Goal: Task Accomplishment & Management: Complete application form

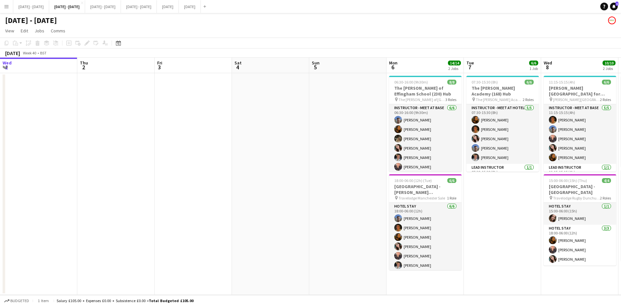
scroll to position [0, 233]
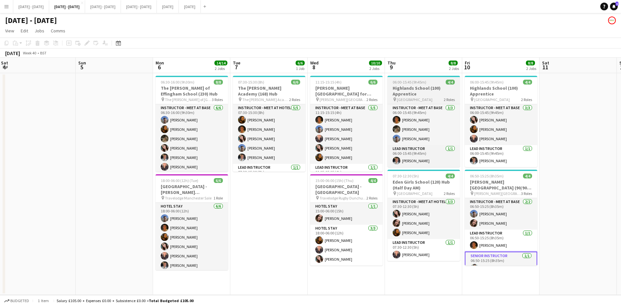
click at [432, 82] on div "06:00-15:45 (9h45m) 4/4" at bounding box center [423, 82] width 72 height 5
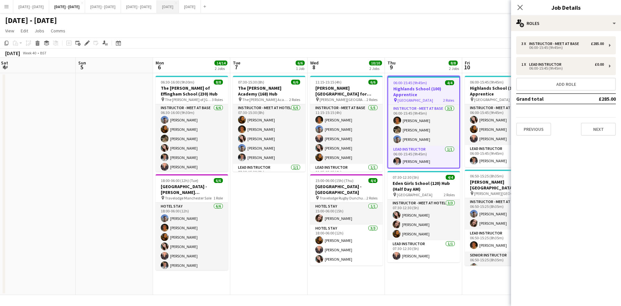
click at [179, 6] on button "[DATE] Close" at bounding box center [168, 6] width 22 height 13
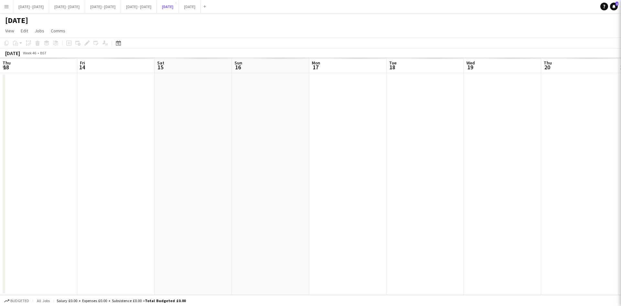
scroll to position [0, 236]
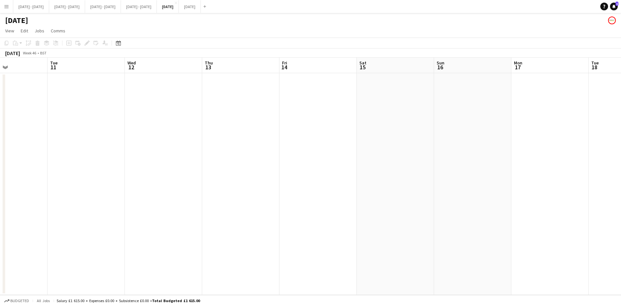
drag, startPoint x: 74, startPoint y: 131, endPoint x: 513, endPoint y: 130, distance: 439.1
click at [513, 130] on app-calendar-viewport "Sat 8 Sun 9 Mon 10 Tue 11 Wed 12 Thu 13 Fri 14 Sat 15 Sun 16 Mon 17 Tue 18 Wed …" at bounding box center [310, 176] width 621 height 237
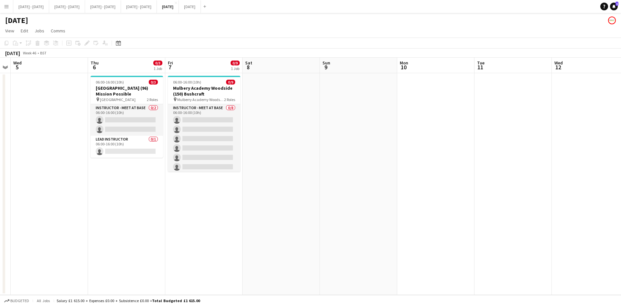
scroll to position [0, 163]
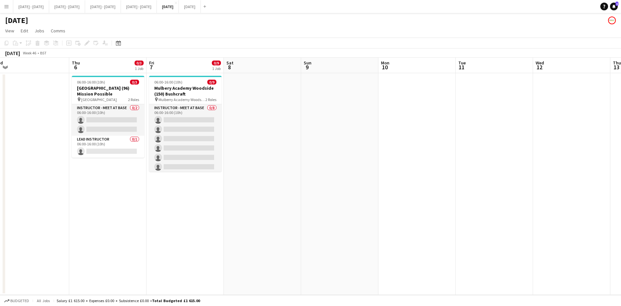
drag, startPoint x: 70, startPoint y: 132, endPoint x: 477, endPoint y: 131, distance: 406.8
click at [477, 131] on app-calendar-viewport "Mon 3 Tue 4 Wed 5 Thu 6 0/3 1 Job Fri 7 0/9 1 Job Sat 8 Sun 9 Mon 10 Tue 11 Wed…" at bounding box center [310, 176] width 621 height 237
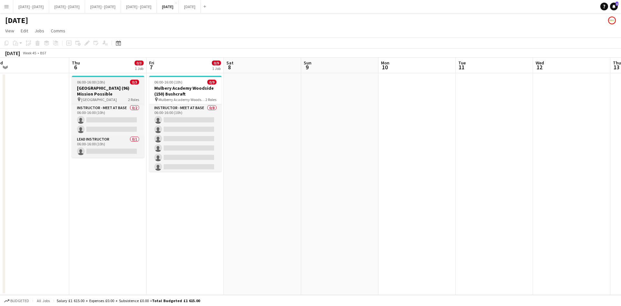
click at [116, 81] on div "06:00-16:00 (10h) 0/3" at bounding box center [108, 82] width 72 height 5
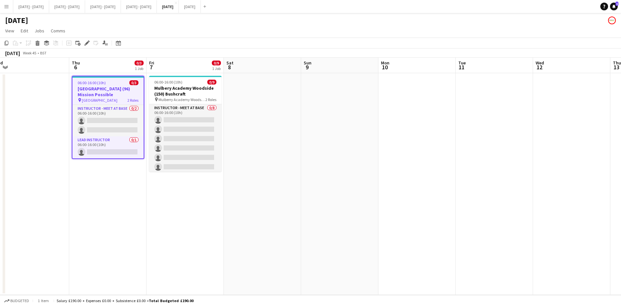
click at [116, 81] on div "06:00-16:00 (10h) 0/3" at bounding box center [107, 82] width 71 height 5
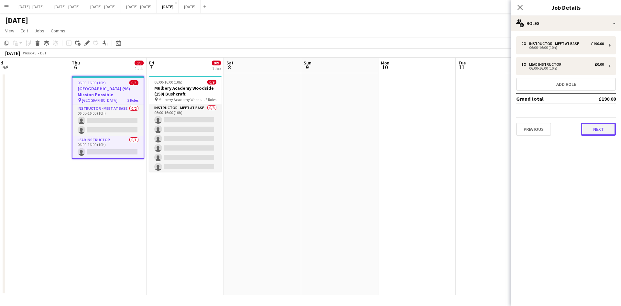
click at [595, 128] on button "Next" at bounding box center [598, 129] width 35 height 13
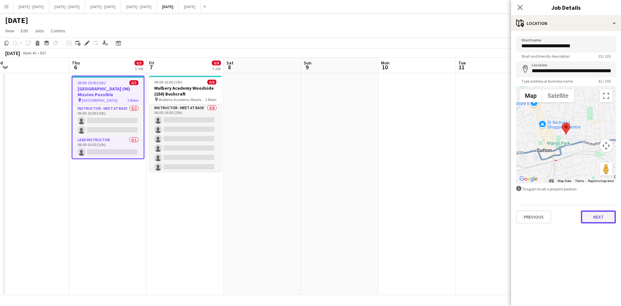
click at [598, 220] on button "Next" at bounding box center [598, 216] width 35 height 13
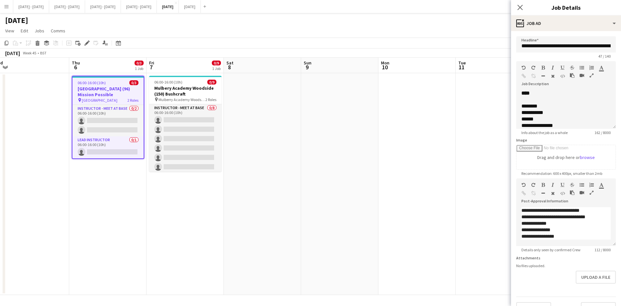
scroll to position [16, 0]
click at [576, 281] on button "Upload a file" at bounding box center [596, 276] width 40 height 13
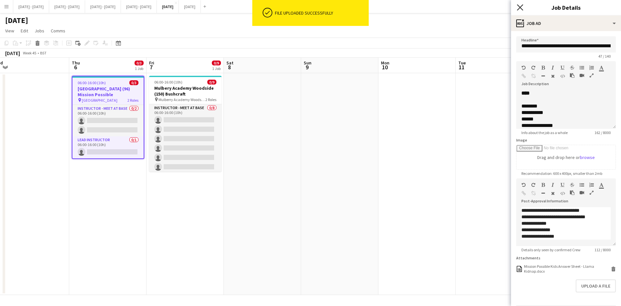
click at [519, 7] on icon at bounding box center [520, 7] width 6 height 6
